Goal: Task Accomplishment & Management: Use online tool/utility

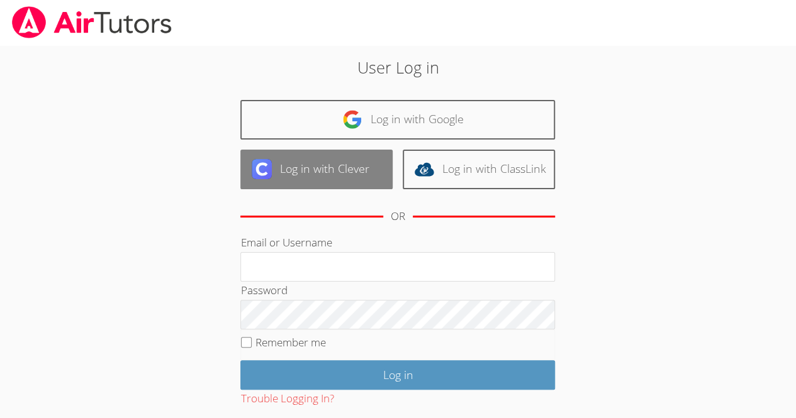
click at [266, 161] on img at bounding box center [262, 169] width 20 height 20
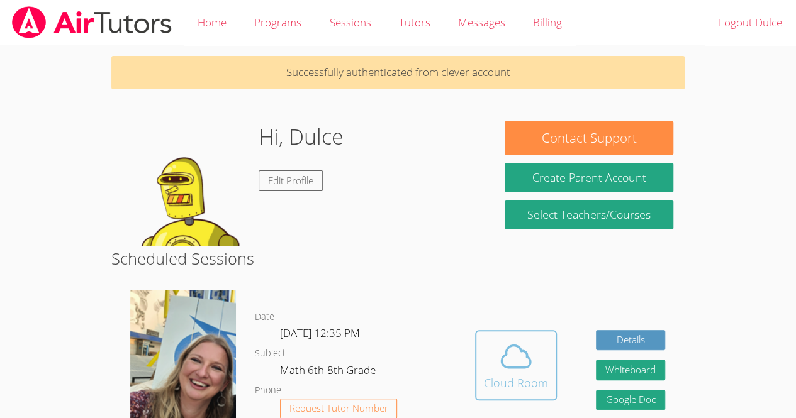
click at [530, 344] on icon at bounding box center [515, 356] width 35 height 35
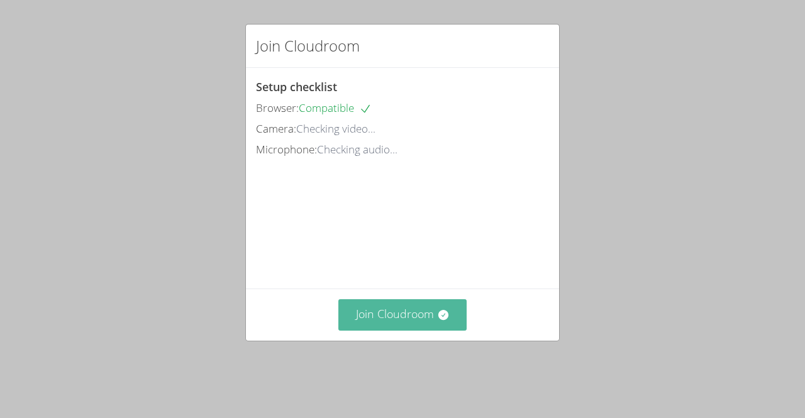
click at [435, 324] on button "Join Cloudroom" at bounding box center [403, 315] width 129 height 31
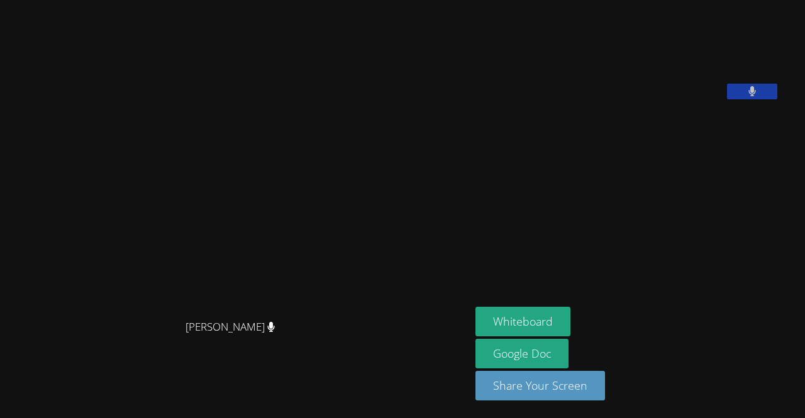
click at [749, 97] on icon at bounding box center [753, 91] width 8 height 11
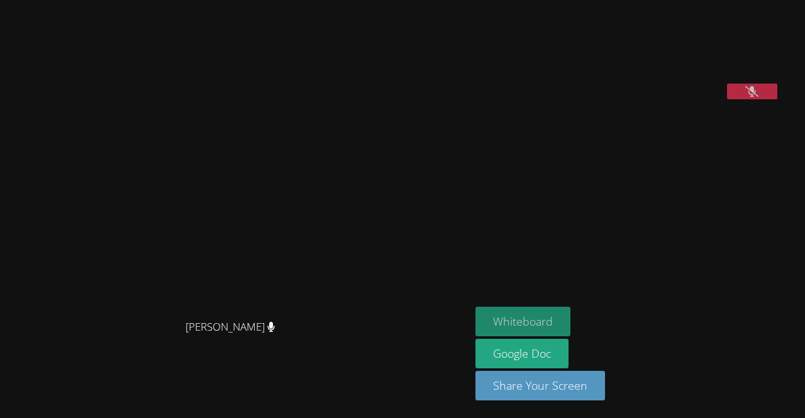
click at [492, 330] on button "Whiteboard" at bounding box center [523, 322] width 95 height 30
click at [727, 99] on button at bounding box center [752, 92] width 50 height 16
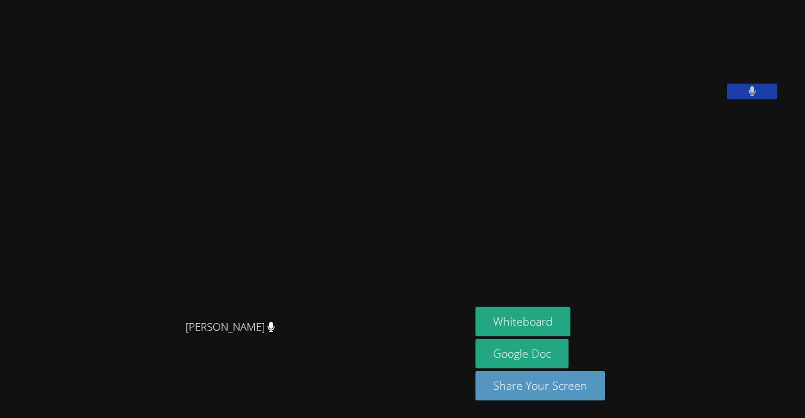
click at [749, 97] on icon at bounding box center [753, 91] width 8 height 11
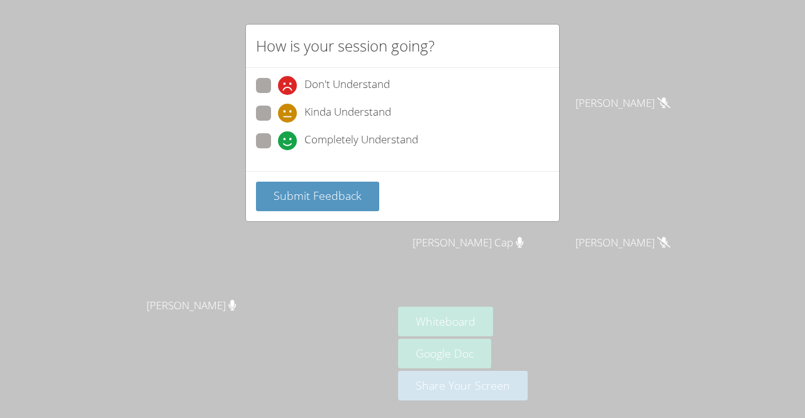
click at [263, 121] on label "Kinda Understand" at bounding box center [323, 114] width 135 height 17
click at [278, 116] on input "Kinda Understand" at bounding box center [283, 111] width 11 height 11
radio input "true"
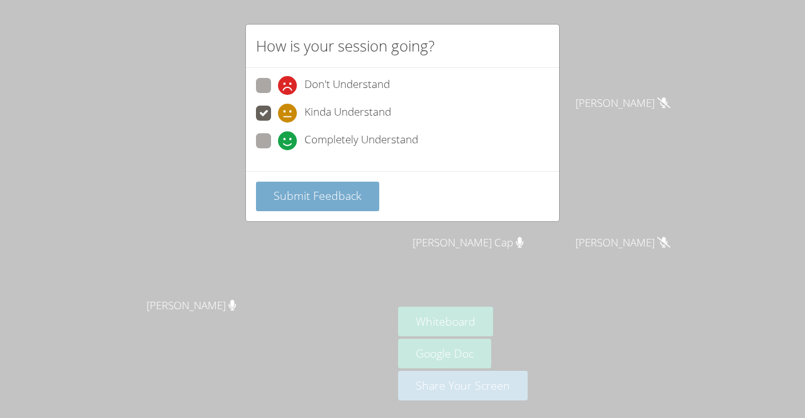
click at [305, 197] on span "Submit Feedback" at bounding box center [318, 195] width 88 height 15
